Goal: Information Seeking & Learning: Learn about a topic

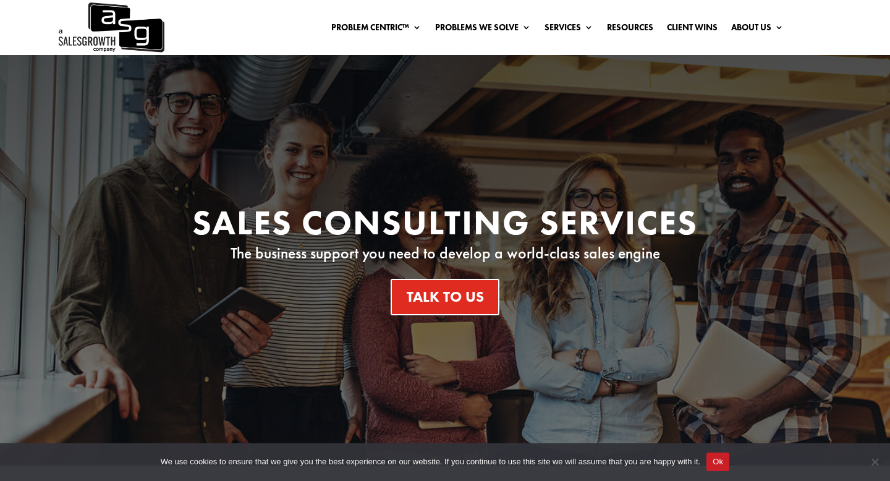
click at [233, 131] on div "Sales Consulting Services The business support you need to develop a world-clas…" at bounding box center [445, 260] width 890 height 410
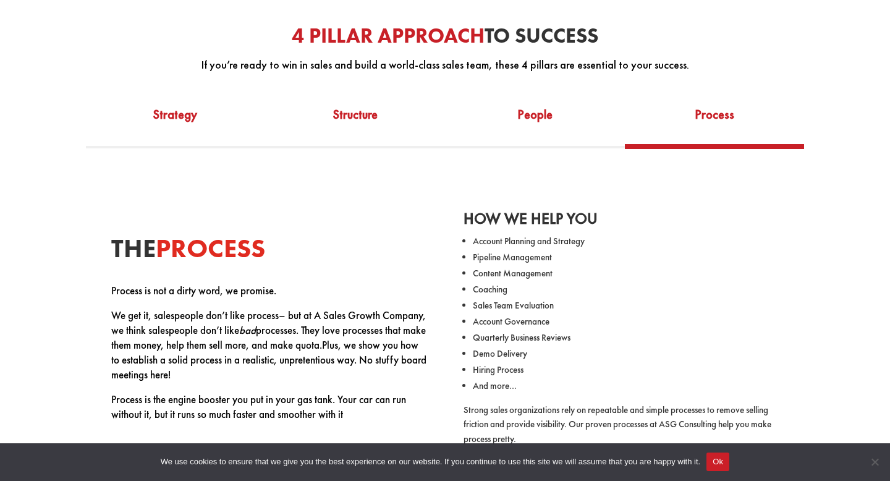
scroll to position [544, 0]
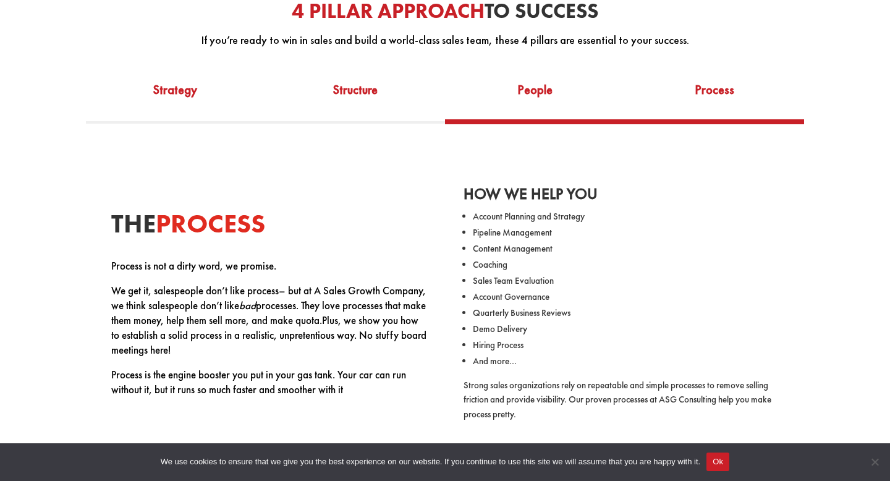
click at [543, 95] on link "People" at bounding box center [535, 98] width 180 height 43
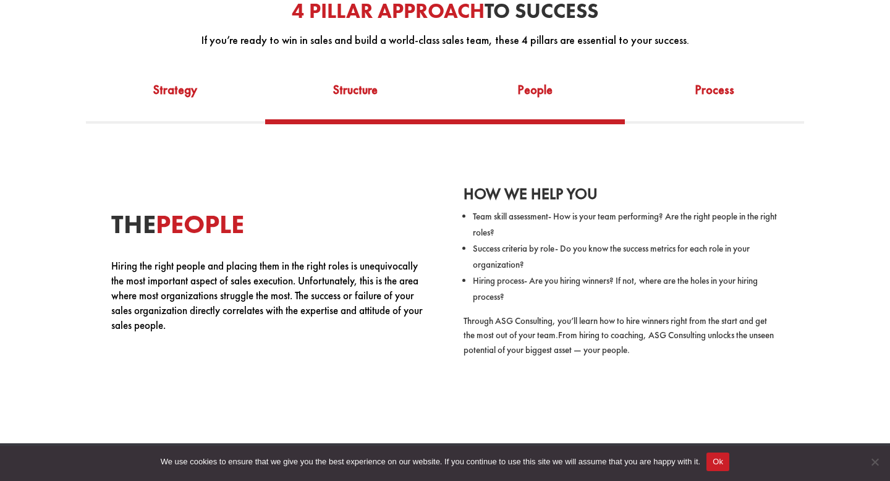
click at [350, 101] on link "Structure" at bounding box center [355, 98] width 180 height 43
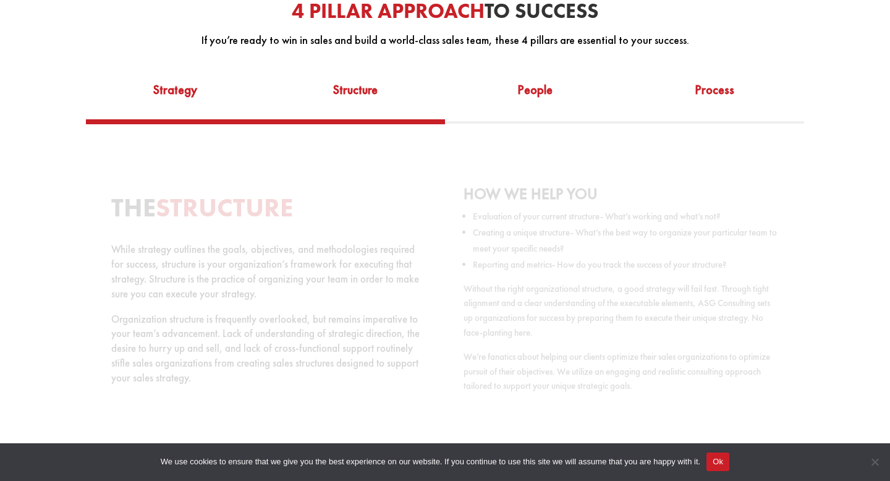
click at [166, 108] on link "Strategy" at bounding box center [176, 98] width 180 height 43
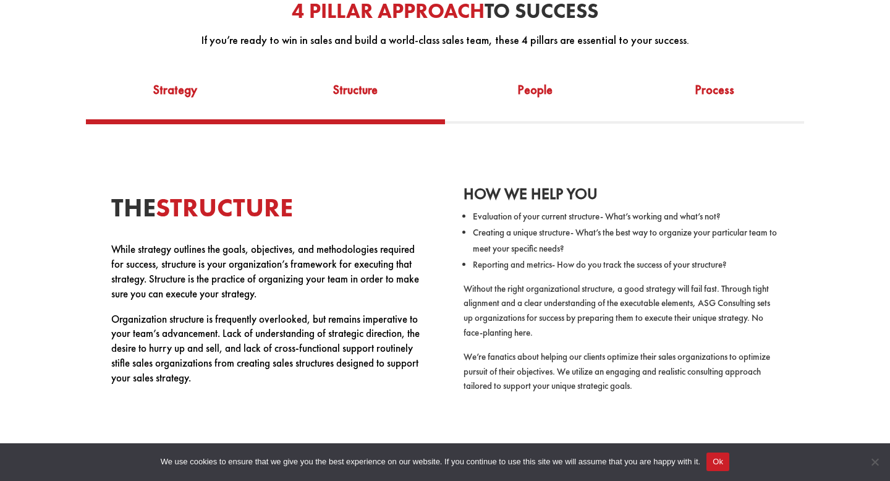
click at [197, 105] on link "Strategy" at bounding box center [176, 98] width 180 height 43
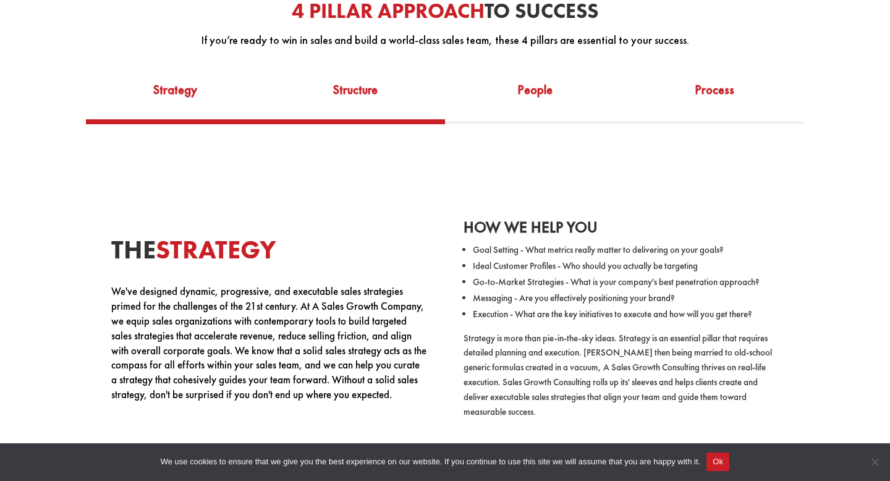
click at [368, 91] on link "Structure" at bounding box center [355, 98] width 180 height 43
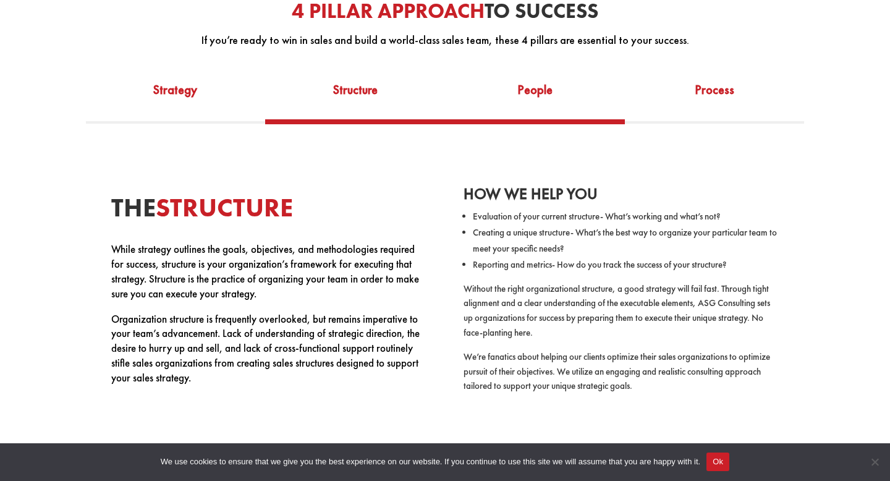
click at [543, 100] on link "People" at bounding box center [535, 98] width 180 height 43
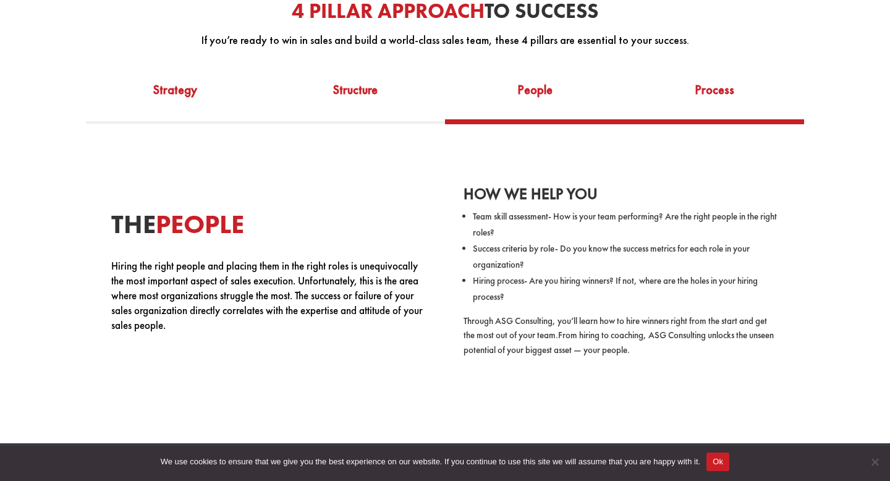
click at [735, 89] on link "Process" at bounding box center [715, 98] width 180 height 43
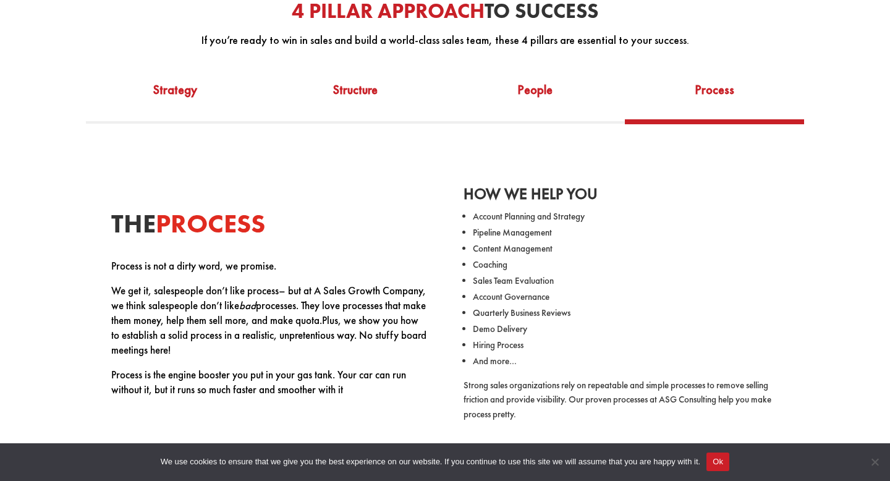
click at [816, 222] on div "The Process Process is not a dirty word, we promise. We get it, salespeople don…" at bounding box center [444, 300] width 845 height 352
